Goal: Task Accomplishment & Management: Use online tool/utility

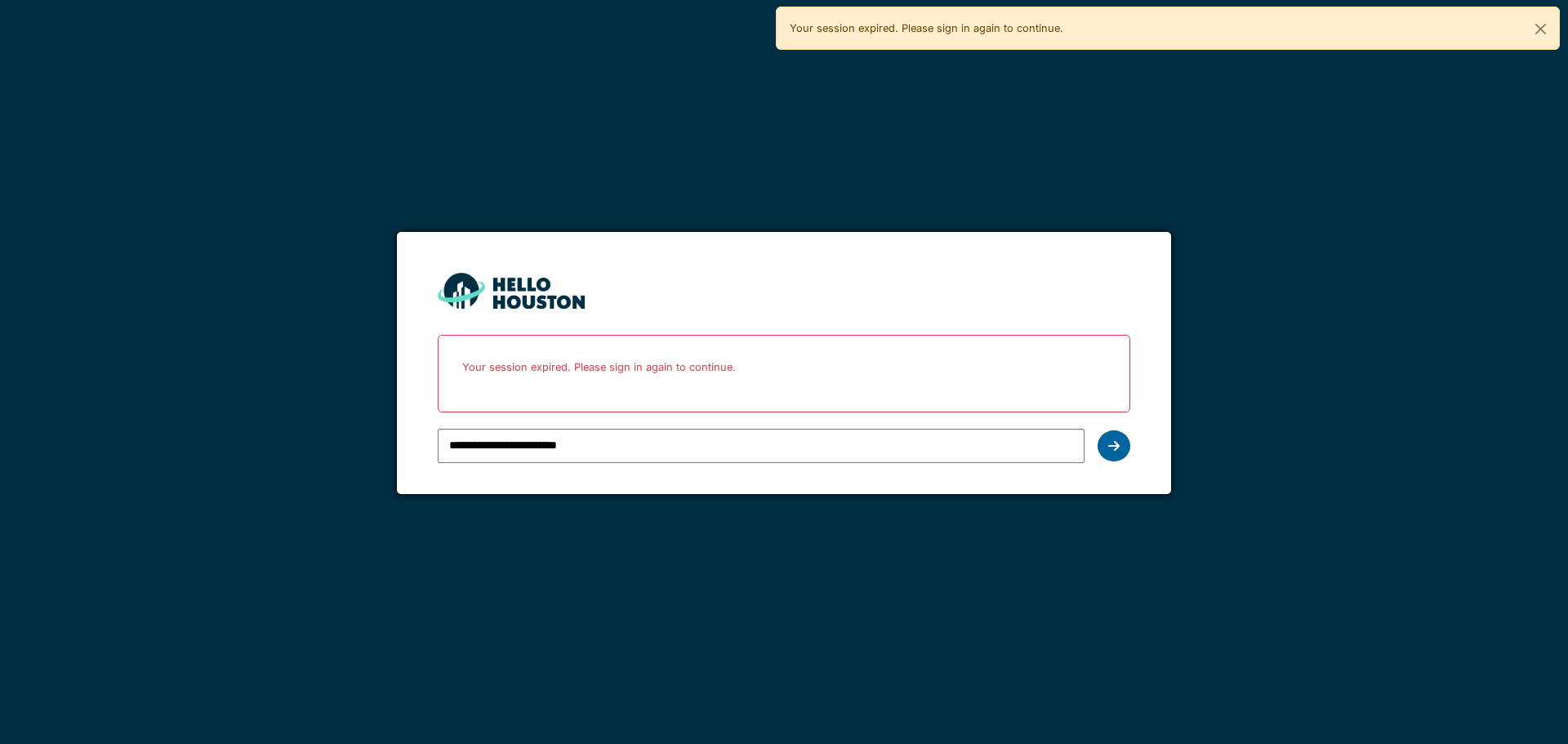
click at [1115, 446] on icon at bounding box center [1114, 446] width 11 height 13
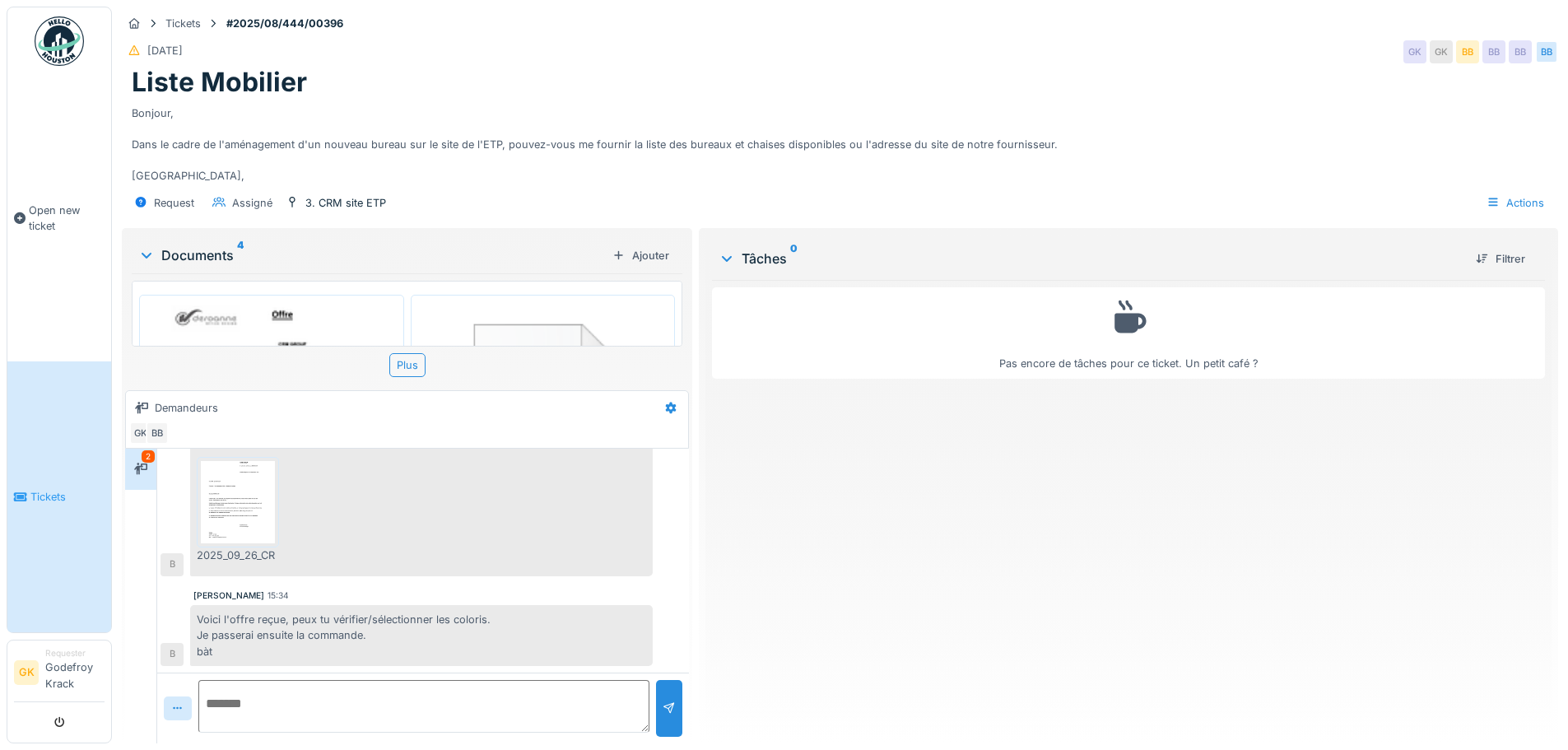
scroll to position [12, 0]
click at [246, 498] on img at bounding box center [237, 502] width 74 height 82
